Goal: Task Accomplishment & Management: Manage account settings

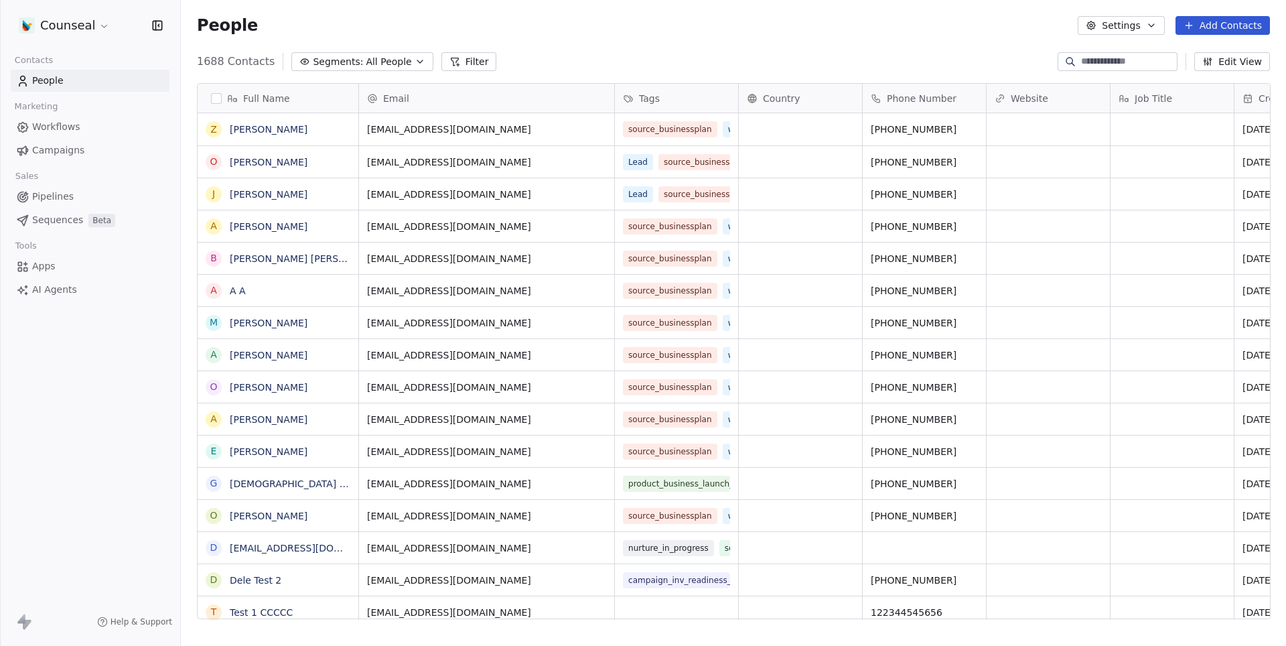
scroll to position [568, 1104]
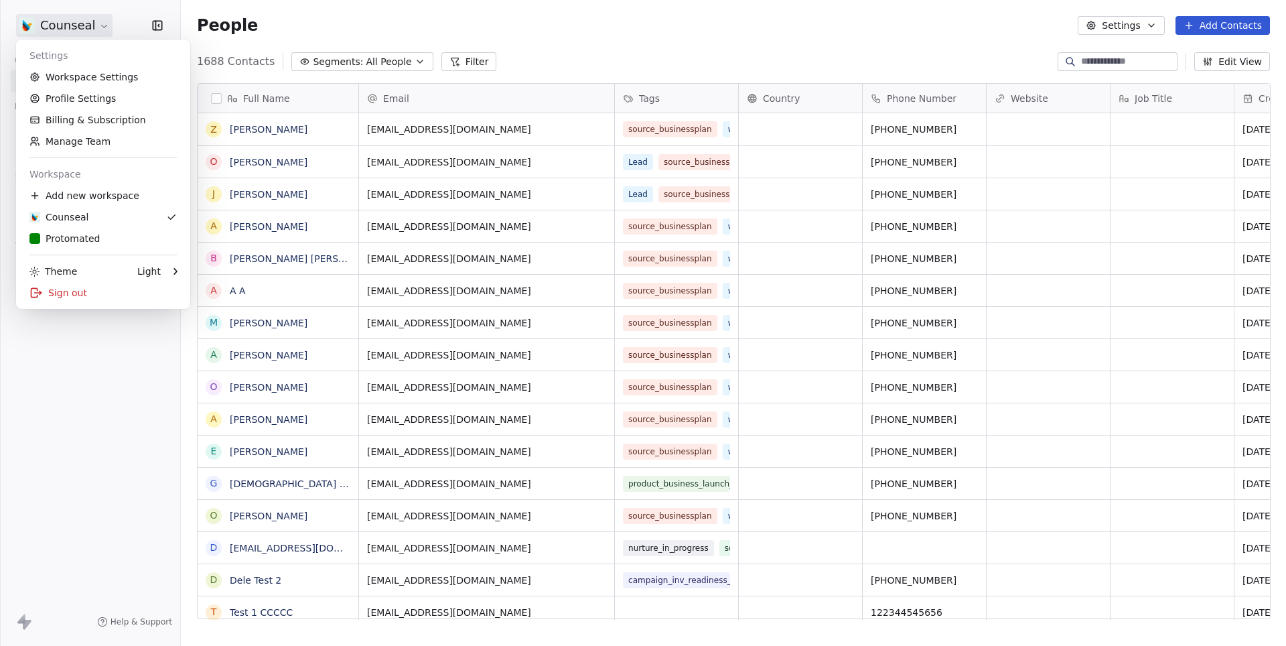
click at [86, 27] on html "Counseal Contacts People Marketing Workflows Campaigns Sales Pipelines Sequence…" at bounding box center [643, 323] width 1286 height 646
click at [86, 298] on div "Sign out" at bounding box center [102, 292] width 163 height 21
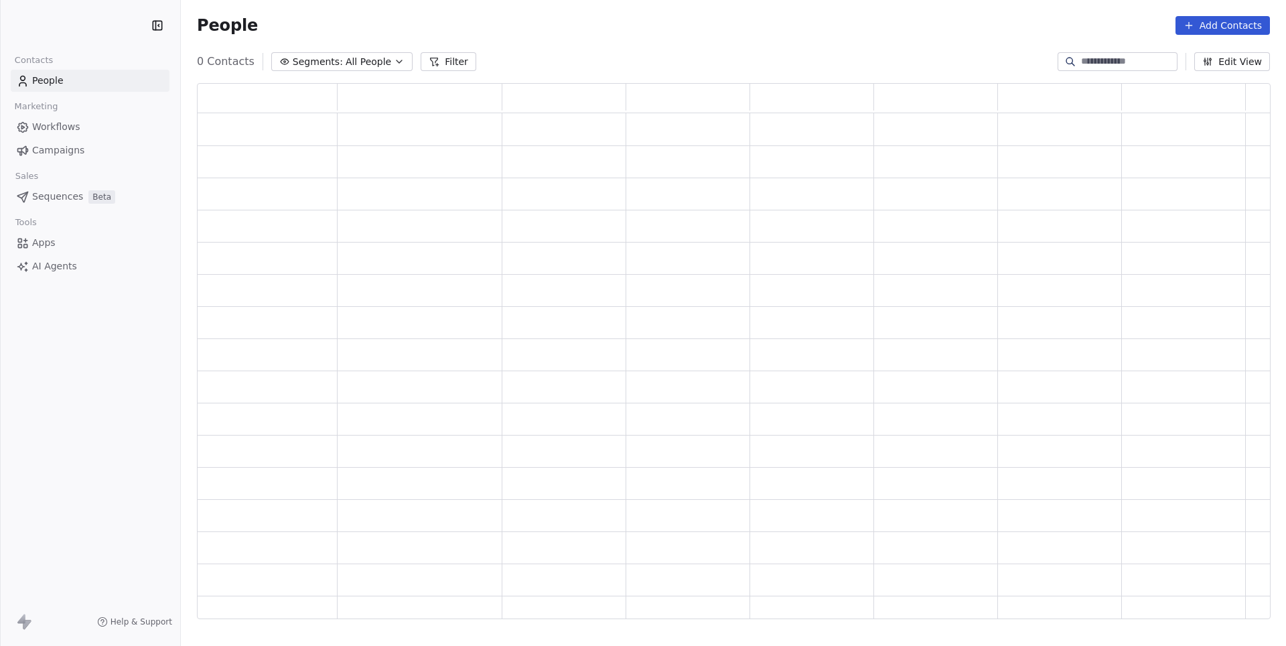
scroll to position [536, 1072]
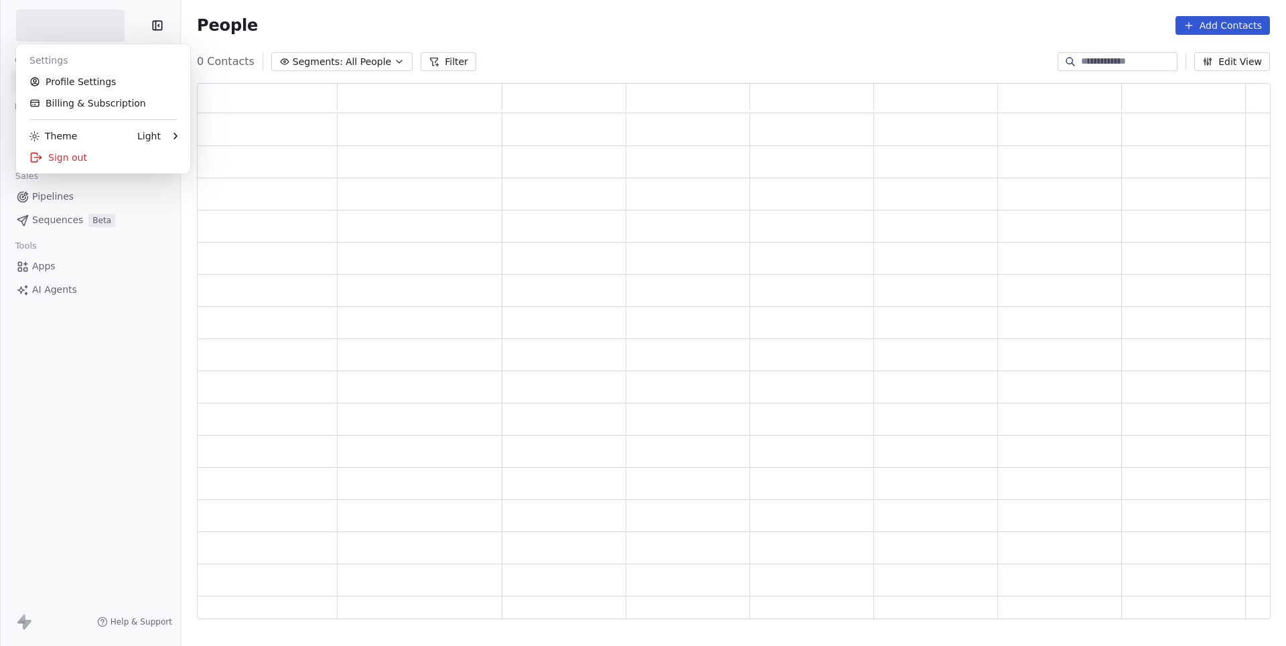
click at [86, 25] on html "Contacts People Marketing Workflows Campaigns Sales Pipelines Sequences Beta To…" at bounding box center [643, 323] width 1286 height 646
click at [387, 17] on html "Contacts People Marketing Workflows Campaigns Sales Pipelines Sequences Beta To…" at bounding box center [643, 323] width 1286 height 646
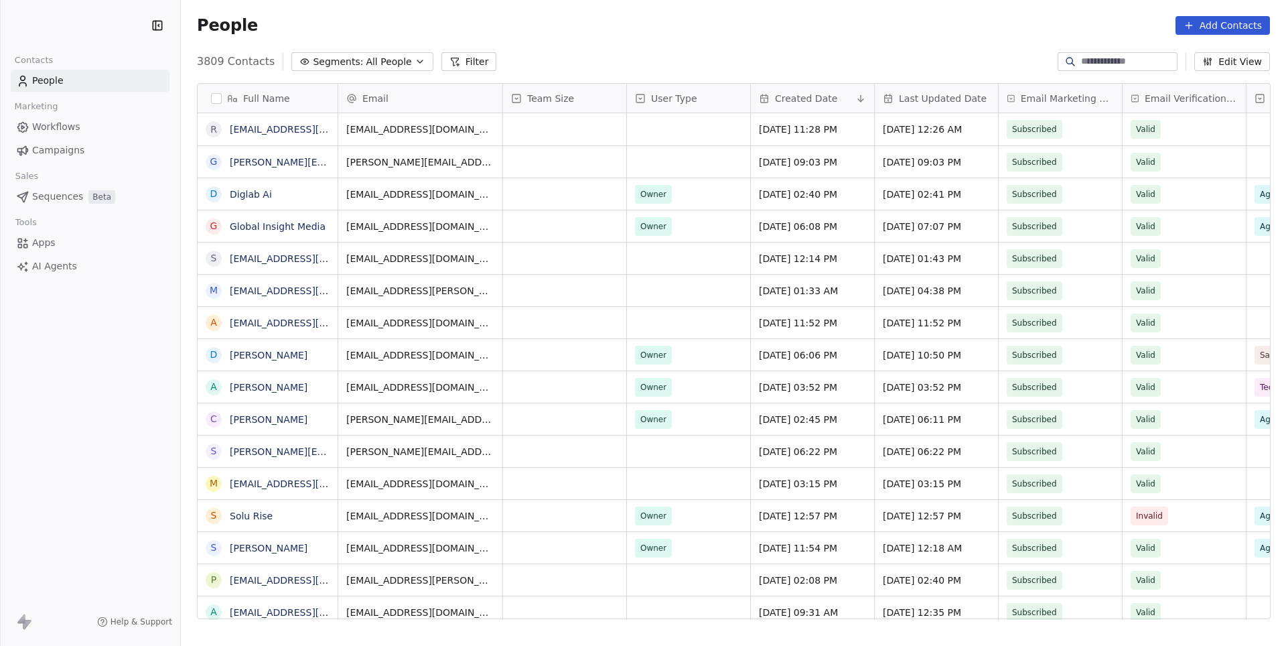
scroll to position [568, 1104]
